Goal: Information Seeking & Learning: Learn about a topic

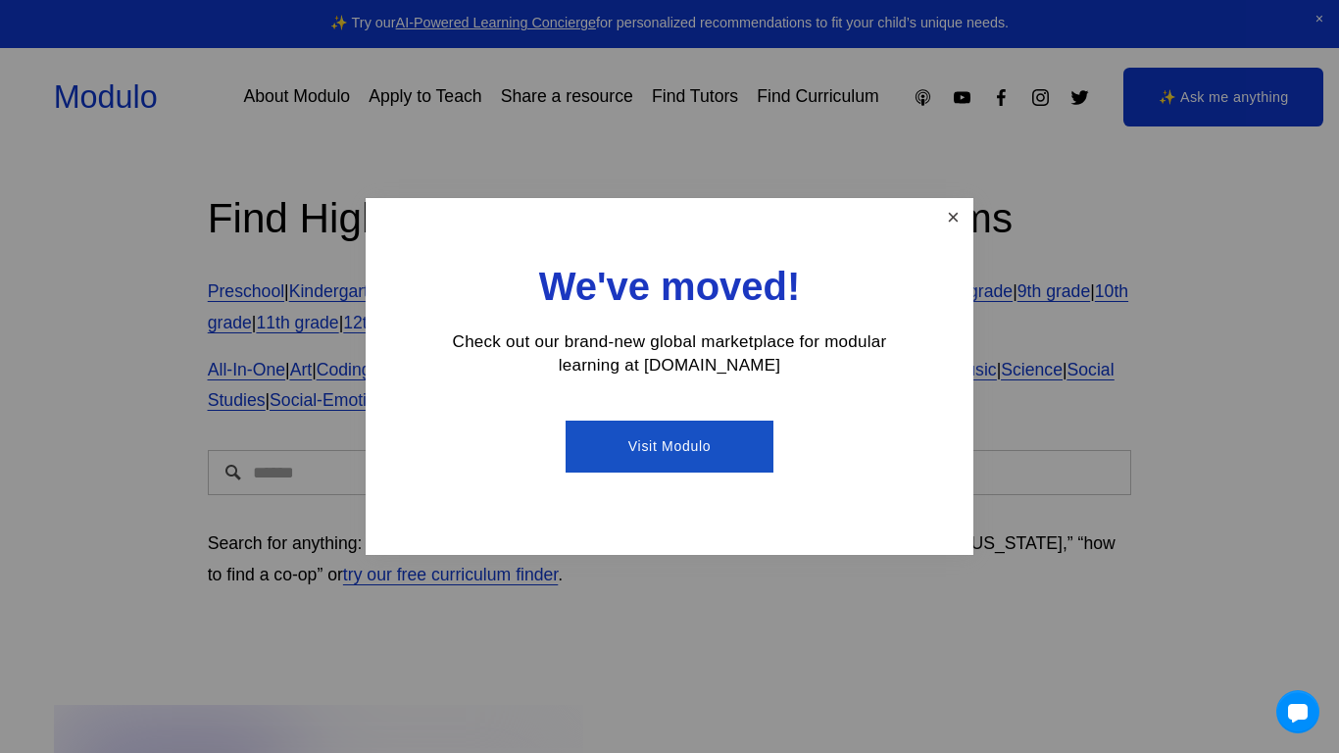
click at [937, 203] on link "Close" at bounding box center [953, 218] width 34 height 34
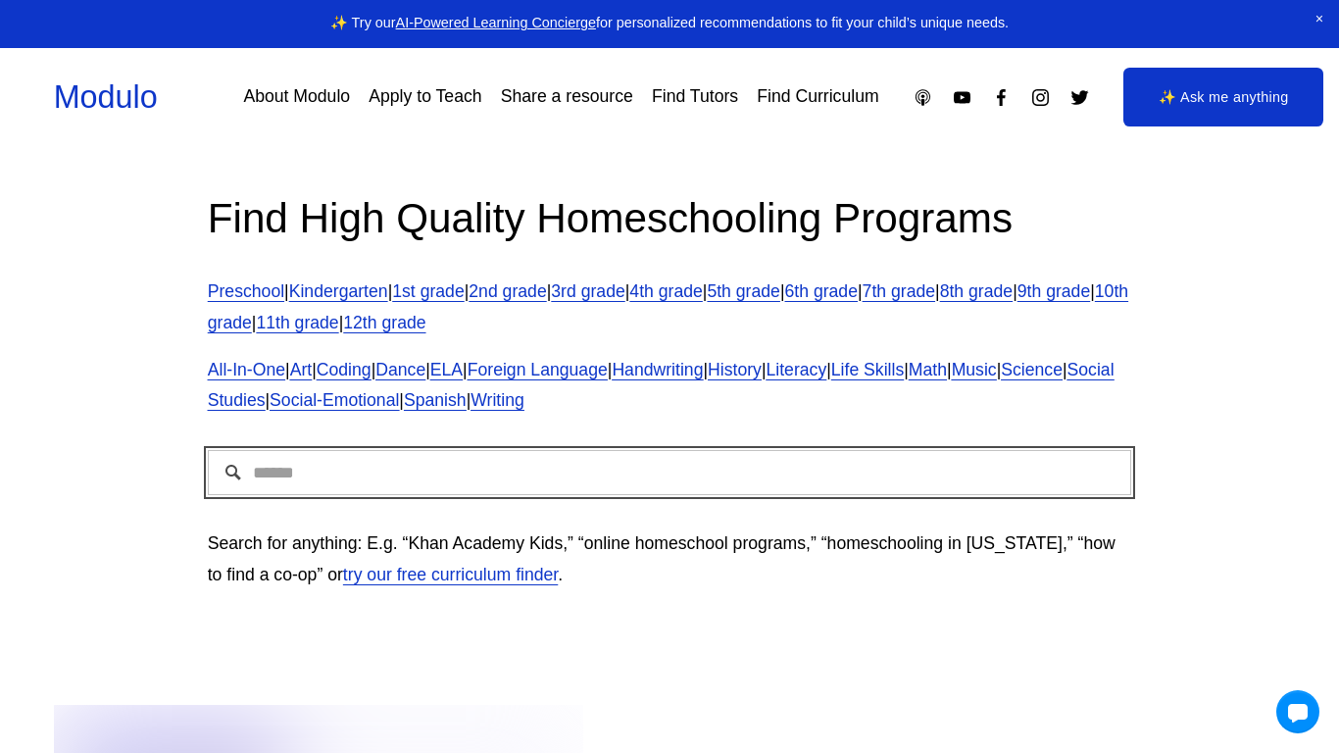
click at [664, 482] on input "Search" at bounding box center [670, 472] width 924 height 45
type input "*****"
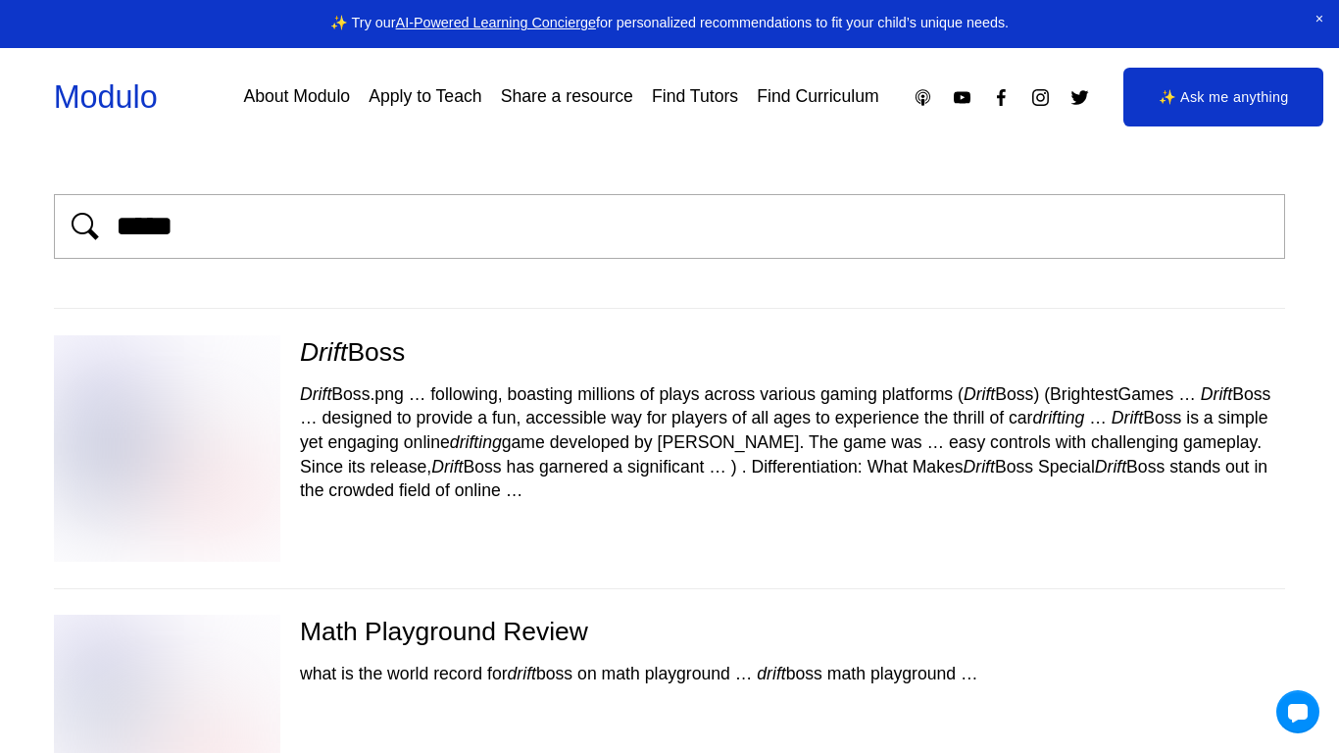
scroll to position [6, 4]
click at [240, 394] on img at bounding box center [163, 448] width 270 height 226
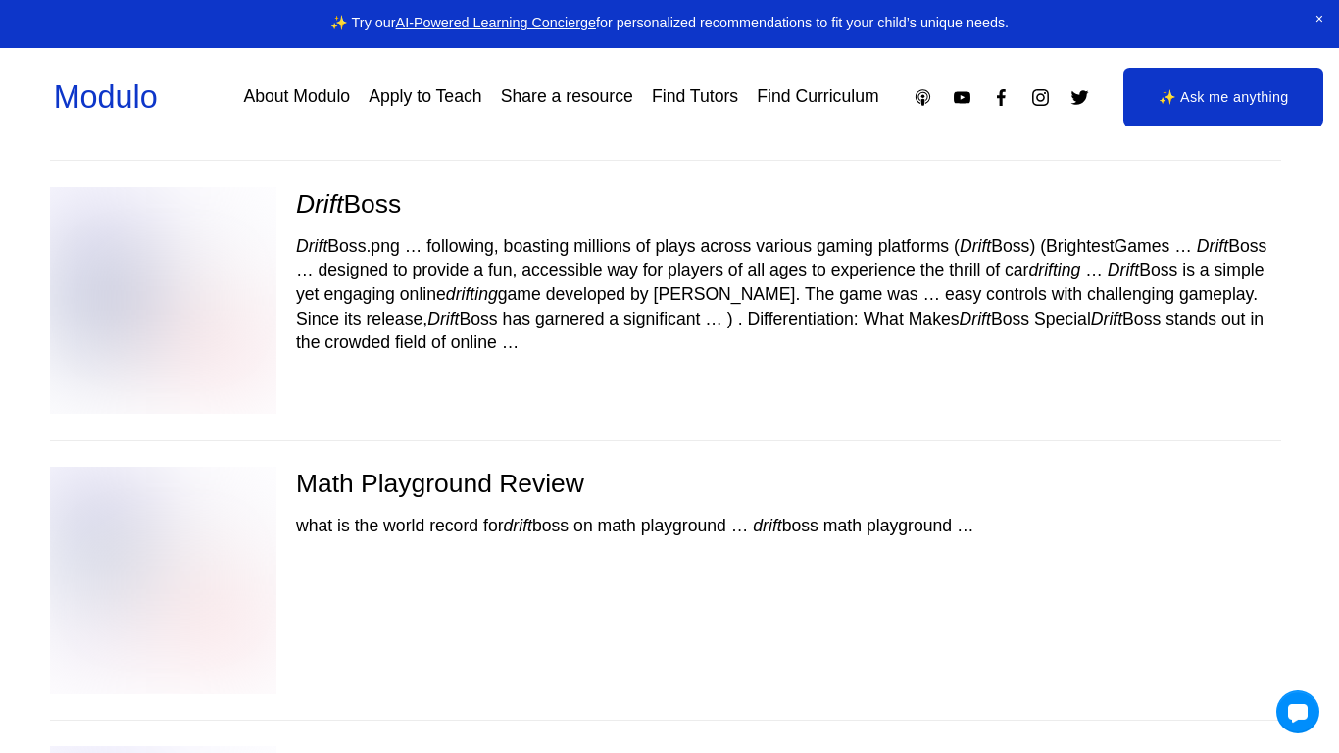
scroll to position [108, 4]
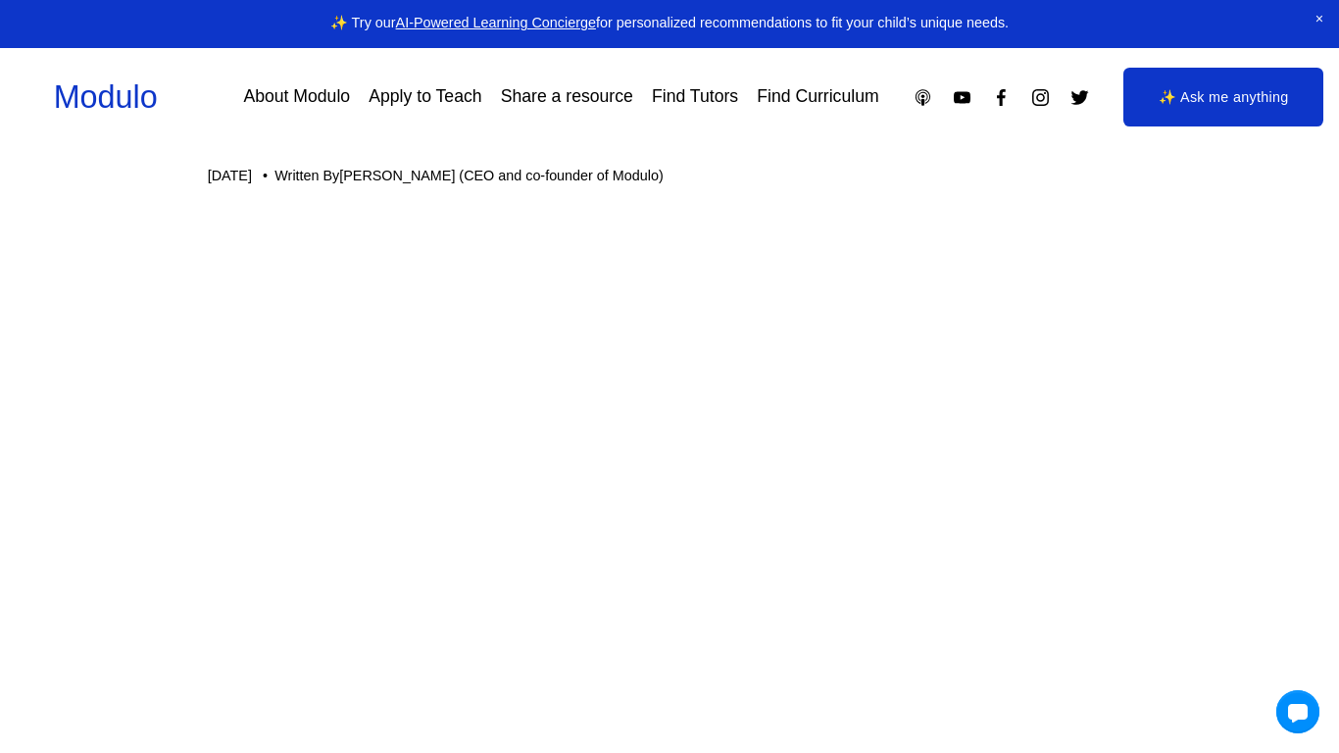
scroll to position [153, 0]
